Goal: Navigation & Orientation: Find specific page/section

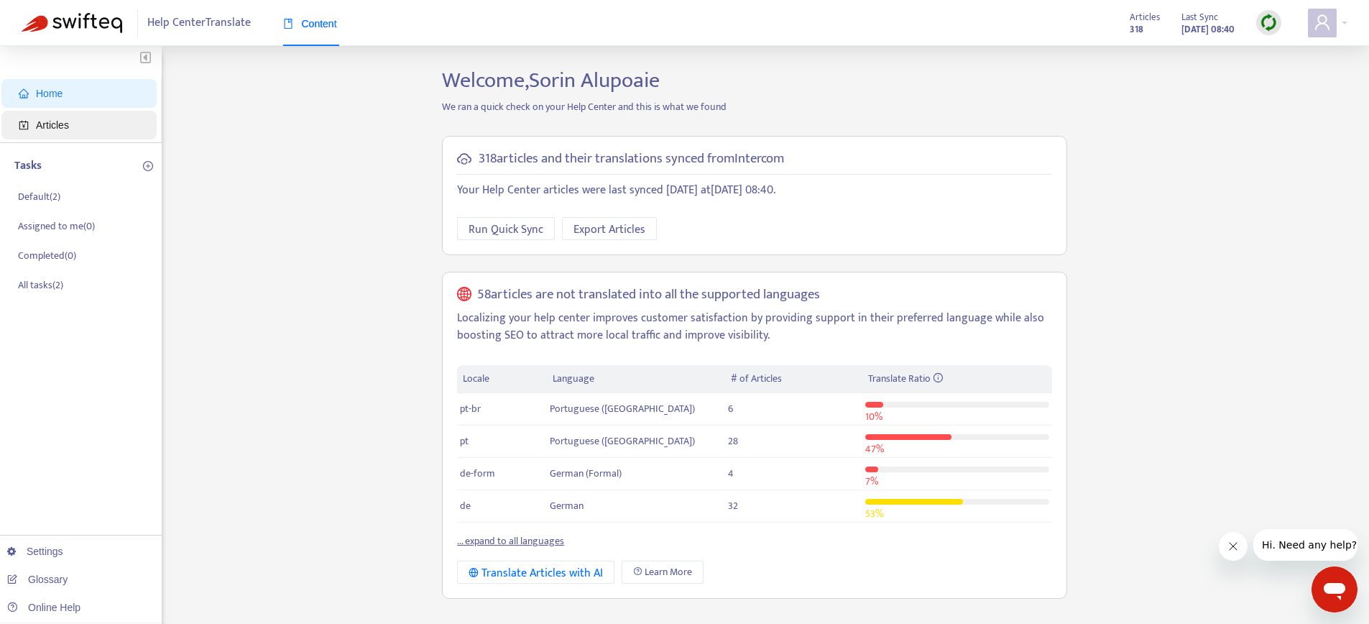
click at [55, 134] on span "Articles" at bounding box center [82, 125] width 126 height 29
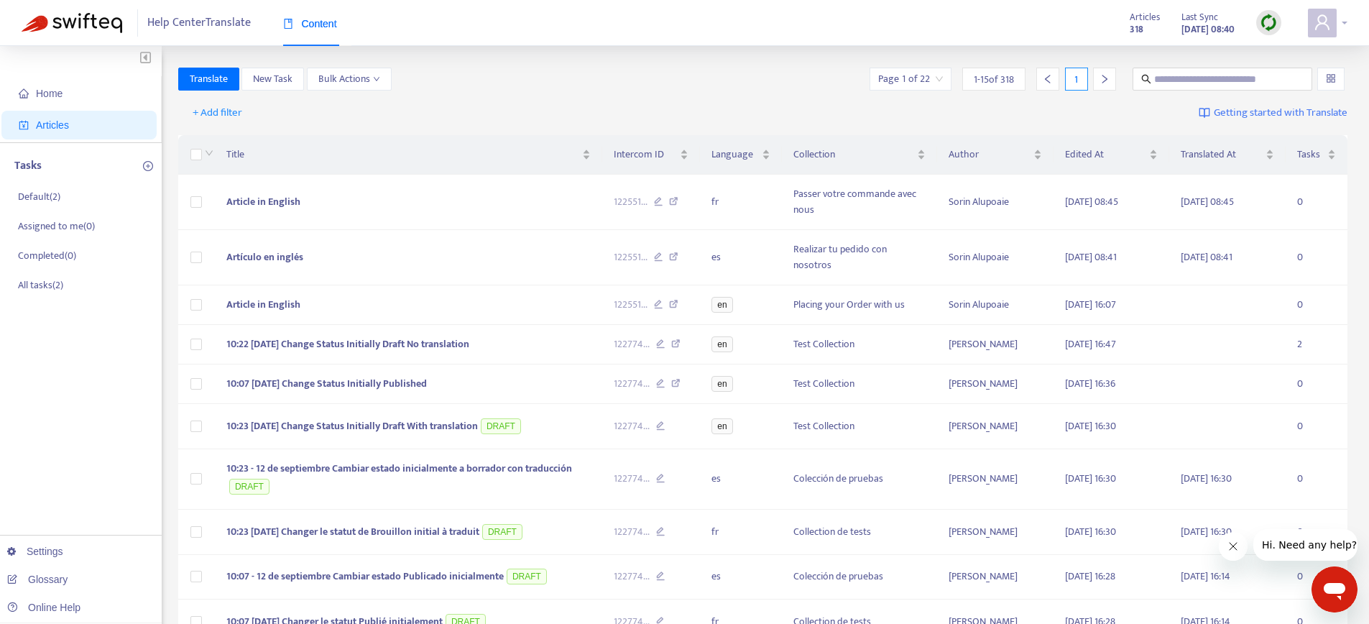
click at [1331, 29] on span at bounding box center [1322, 23] width 29 height 29
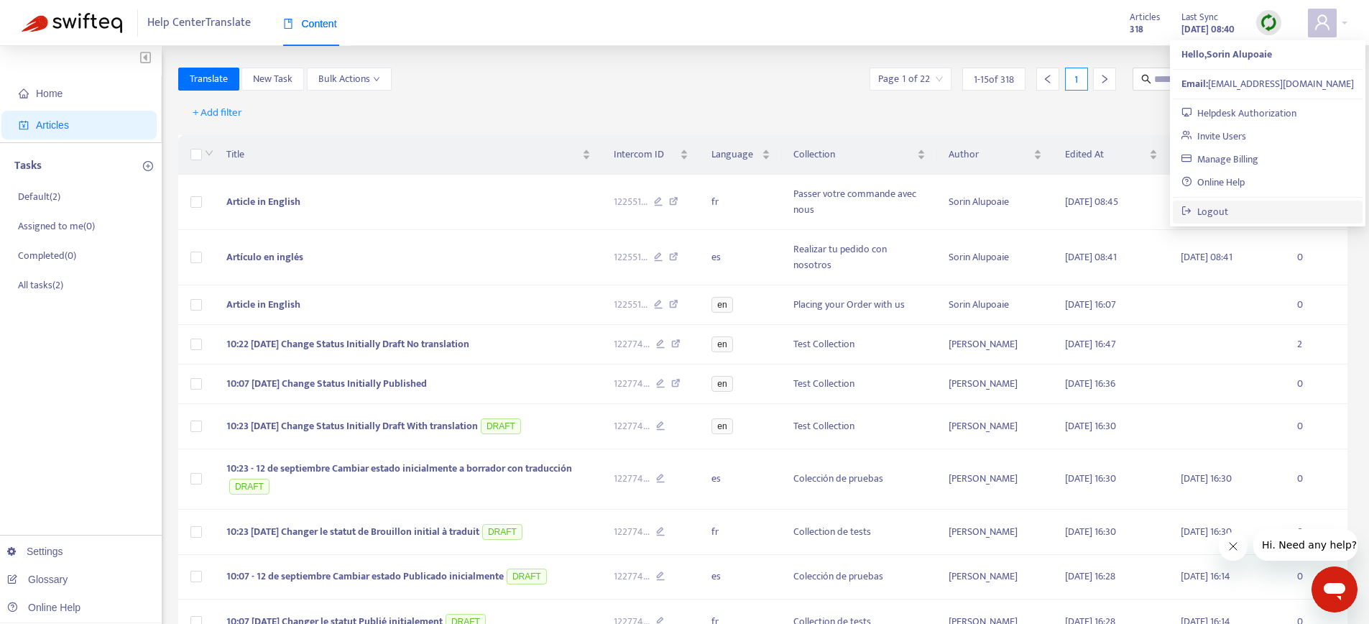
click at [1228, 211] on link "Logout" at bounding box center [1204, 211] width 47 height 17
